Goal: Obtain resource: Download file/media

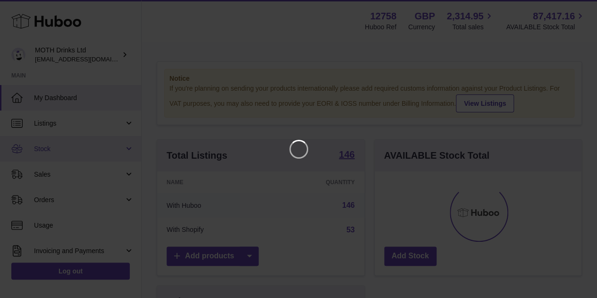
scroll to position [147, 210]
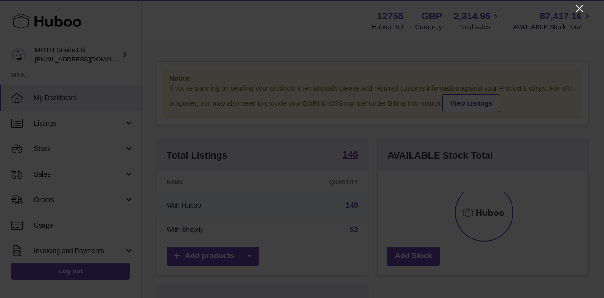
click at [581, 9] on icon "Close" at bounding box center [579, 8] width 11 height 11
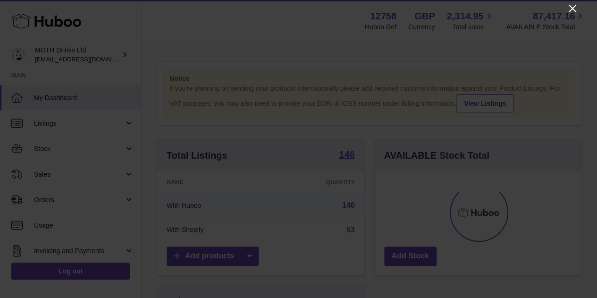
scroll to position [471627, 471566]
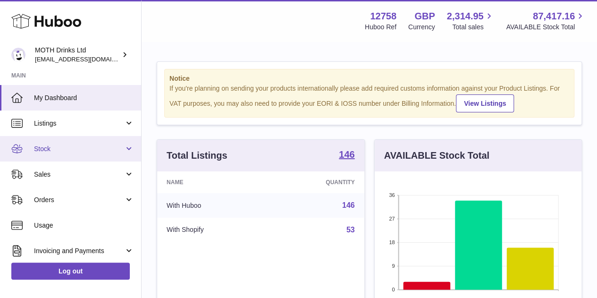
click at [82, 150] on span "Stock" at bounding box center [79, 148] width 90 height 9
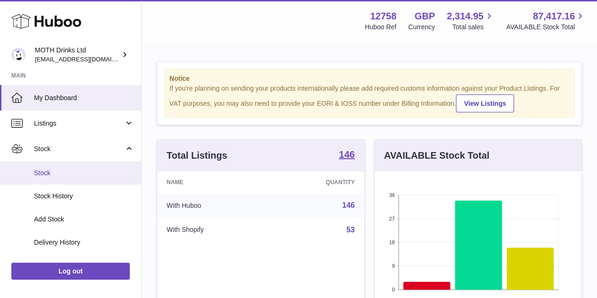
click at [65, 175] on span "Stock" at bounding box center [84, 172] width 100 height 9
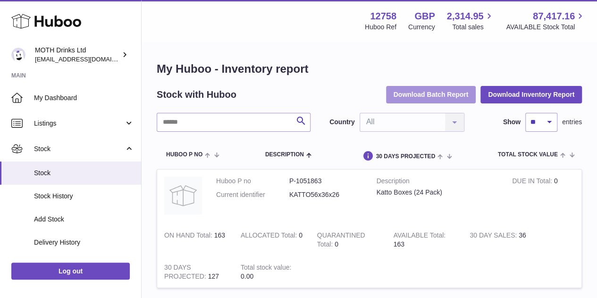
click at [447, 87] on button "Download Batch Report" at bounding box center [431, 94] width 90 height 17
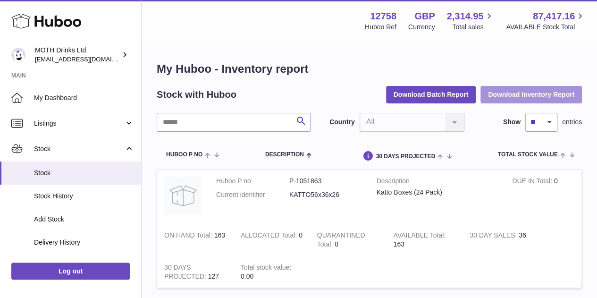
click at [503, 92] on button "Download Inventory Report" at bounding box center [530, 94] width 101 height 17
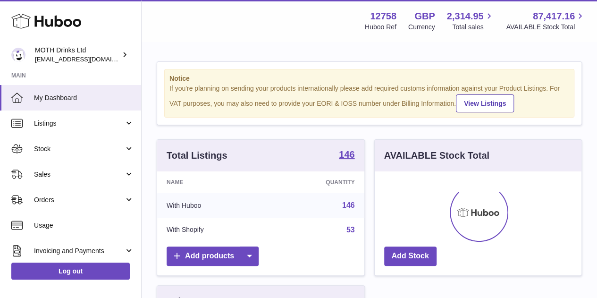
scroll to position [147, 207]
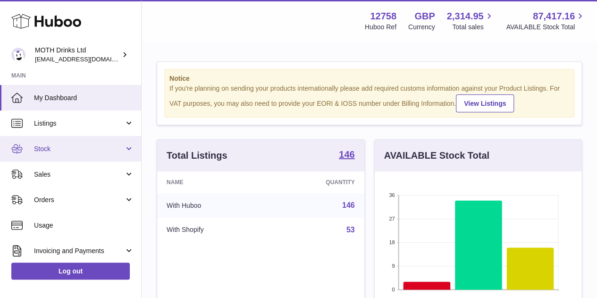
click at [70, 147] on span "Stock" at bounding box center [79, 148] width 90 height 9
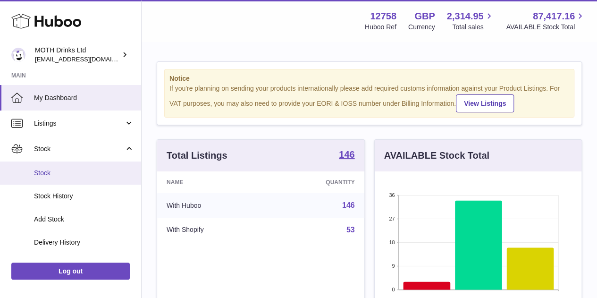
click at [52, 176] on span "Stock" at bounding box center [84, 172] width 100 height 9
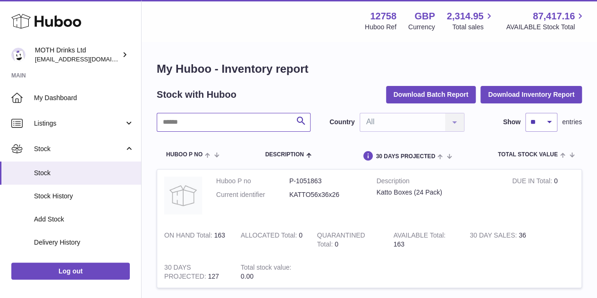
click at [194, 125] on input "text" at bounding box center [234, 122] width 154 height 19
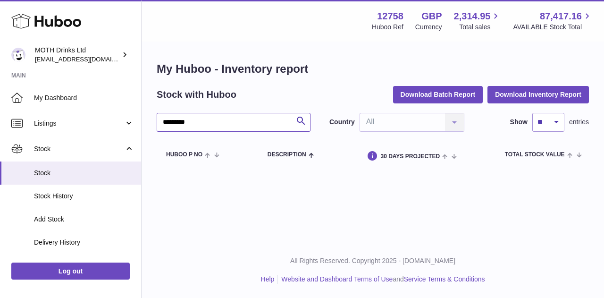
type input "*********"
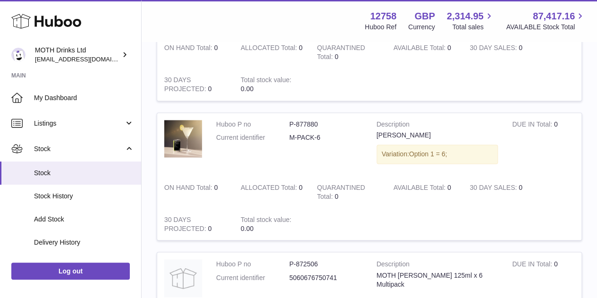
scroll to position [1022, 0]
